Goal: Navigation & Orientation: Find specific page/section

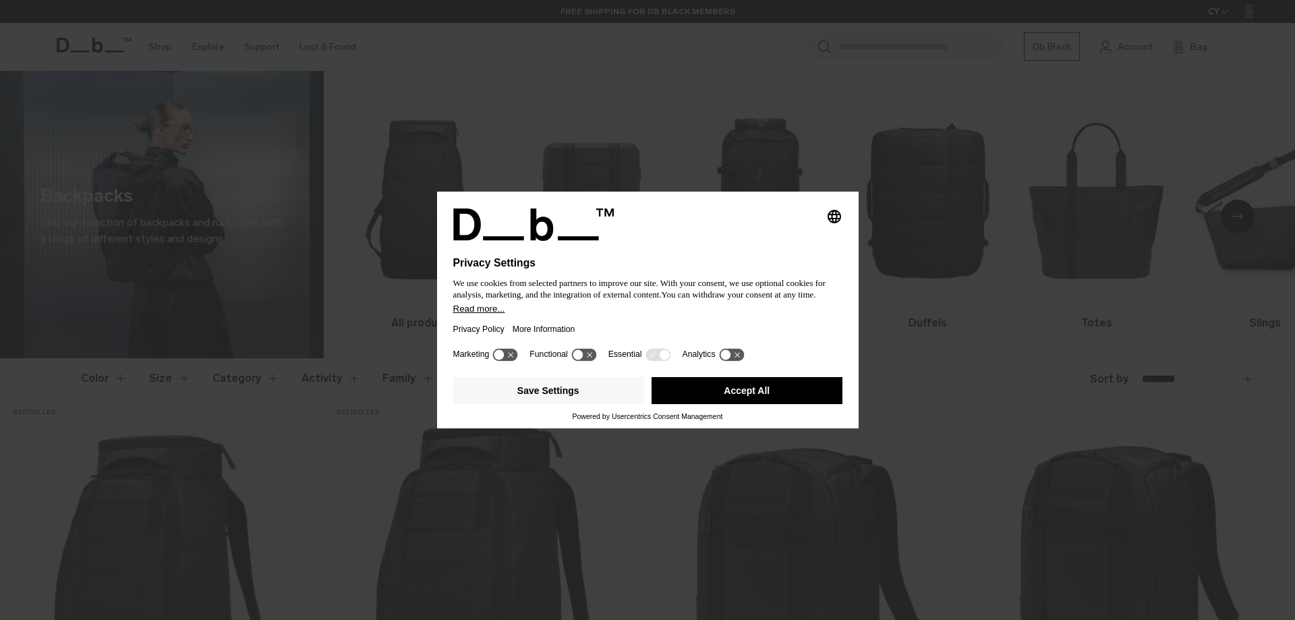
click at [731, 395] on button "Accept All" at bounding box center [747, 390] width 191 height 27
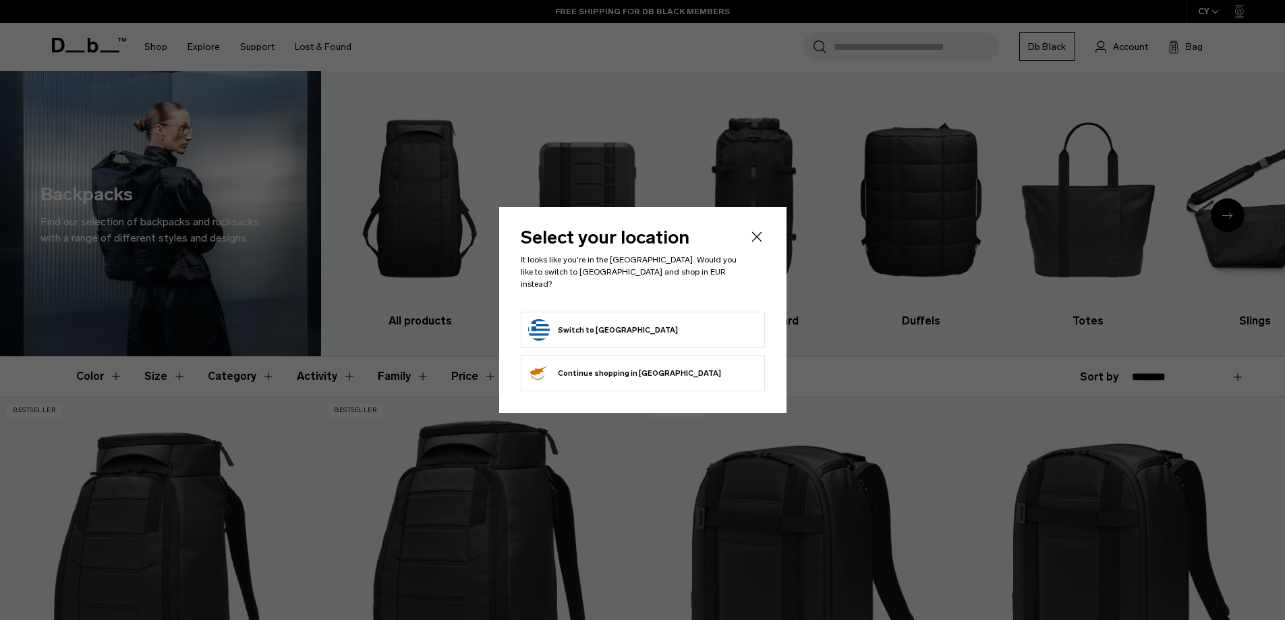
click at [594, 333] on button "Switch to Greece" at bounding box center [603, 330] width 150 height 22
click at [594, 327] on button "Switch to Greece" at bounding box center [603, 330] width 150 height 22
click at [594, 322] on button "Switch to Greece" at bounding box center [603, 330] width 150 height 22
